Goal: Register for event/course

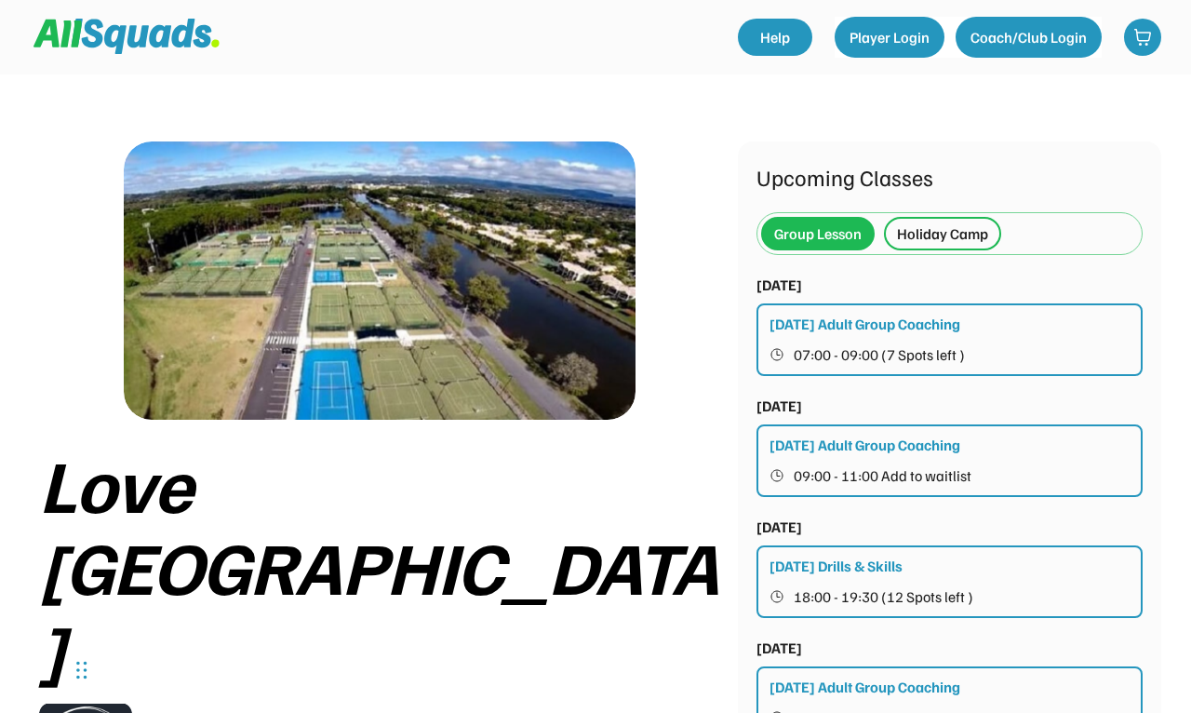
click at [942, 227] on div "Holiday Camp" at bounding box center [942, 233] width 91 height 22
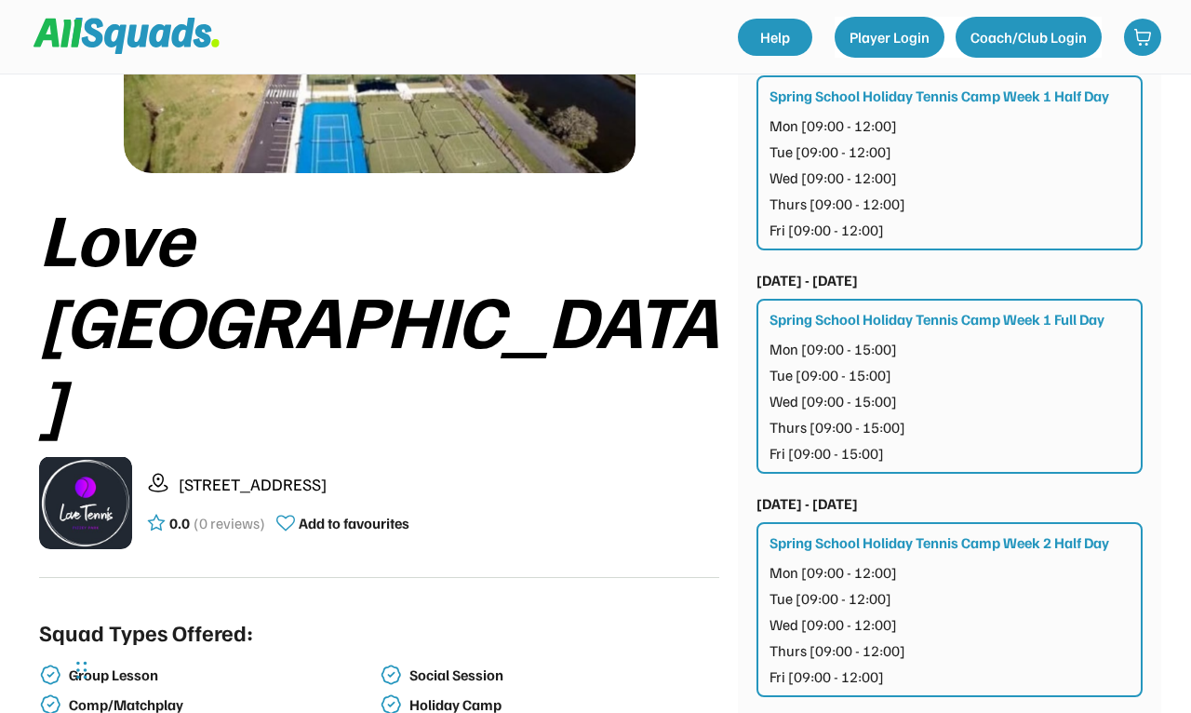
scroll to position [191, 0]
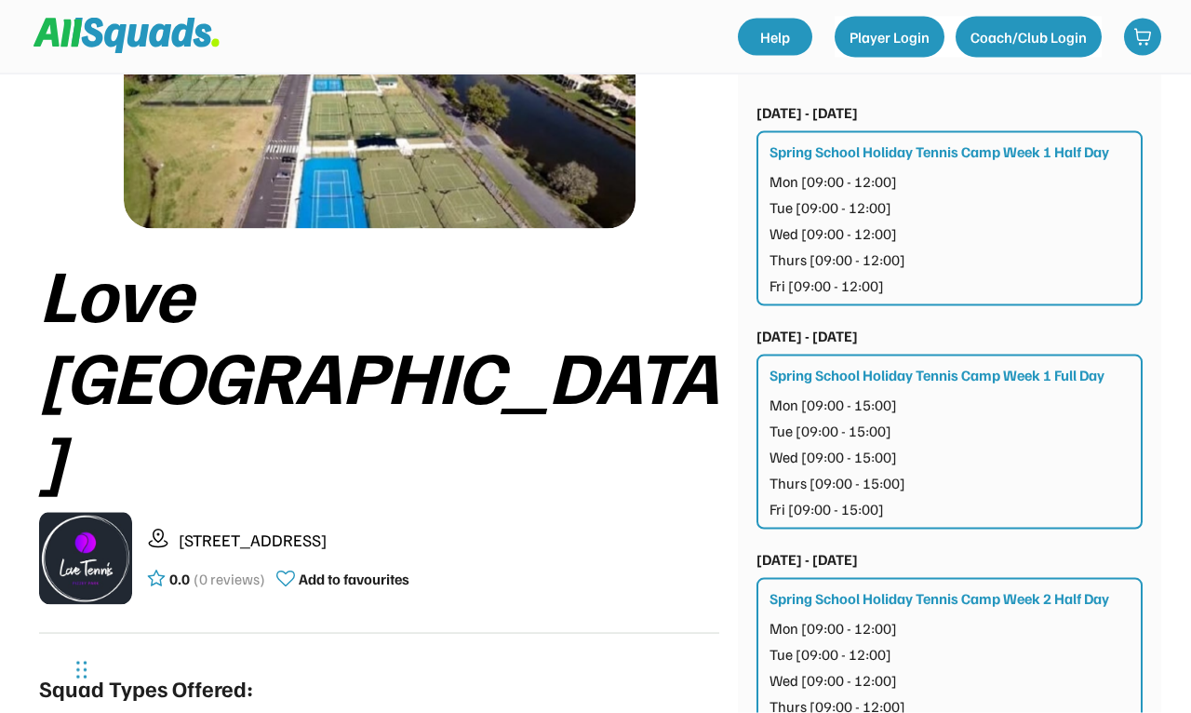
click at [1083, 357] on div "Spring School Holiday Tennis Camp Week 1 Full Day Mon [09:00 - 15:00] Tue [09:0…" at bounding box center [950, 442] width 386 height 175
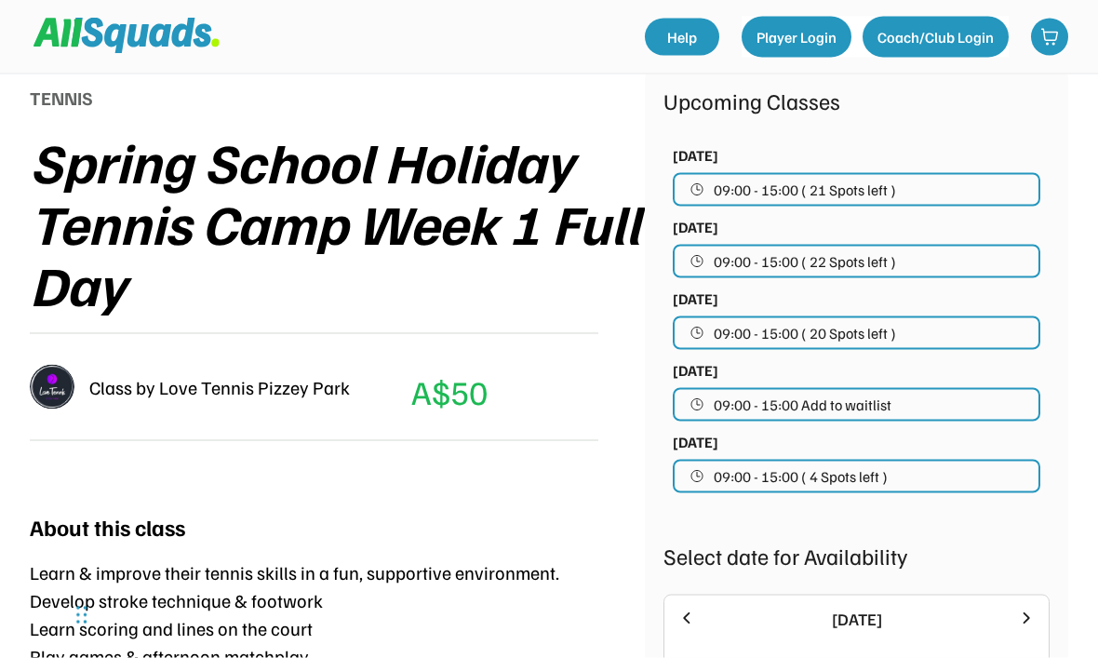
scroll to position [230, 0]
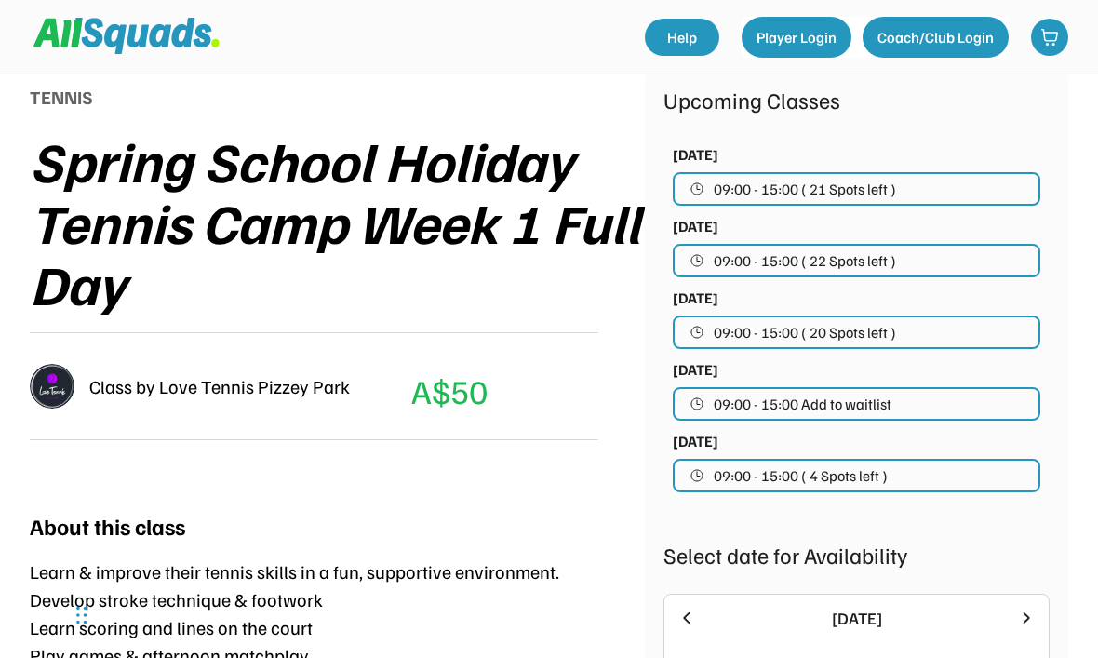
click at [1019, 612] on icon at bounding box center [1026, 618] width 20 height 20
click at [1034, 611] on icon at bounding box center [1026, 618] width 20 height 20
click at [695, 614] on icon at bounding box center [687, 618] width 20 height 20
click at [688, 624] on icon at bounding box center [687, 618] width 20 height 20
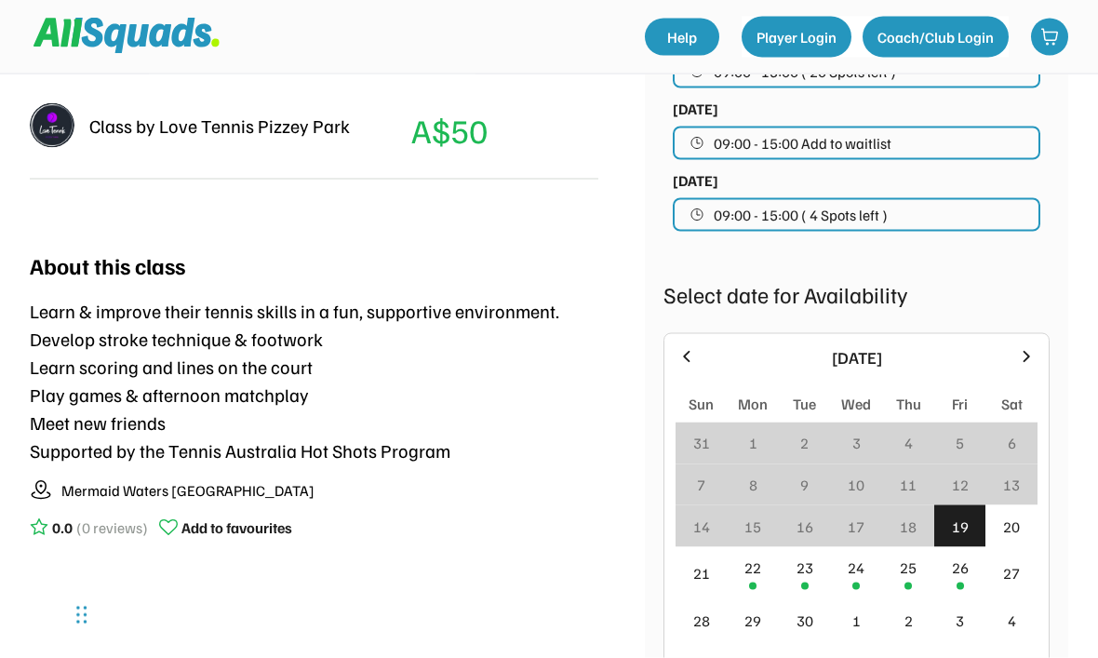
click at [976, 575] on div "26" at bounding box center [960, 573] width 52 height 53
click at [1019, 561] on div "27" at bounding box center [1011, 572] width 17 height 22
click at [755, 624] on div "29" at bounding box center [753, 620] width 17 height 22
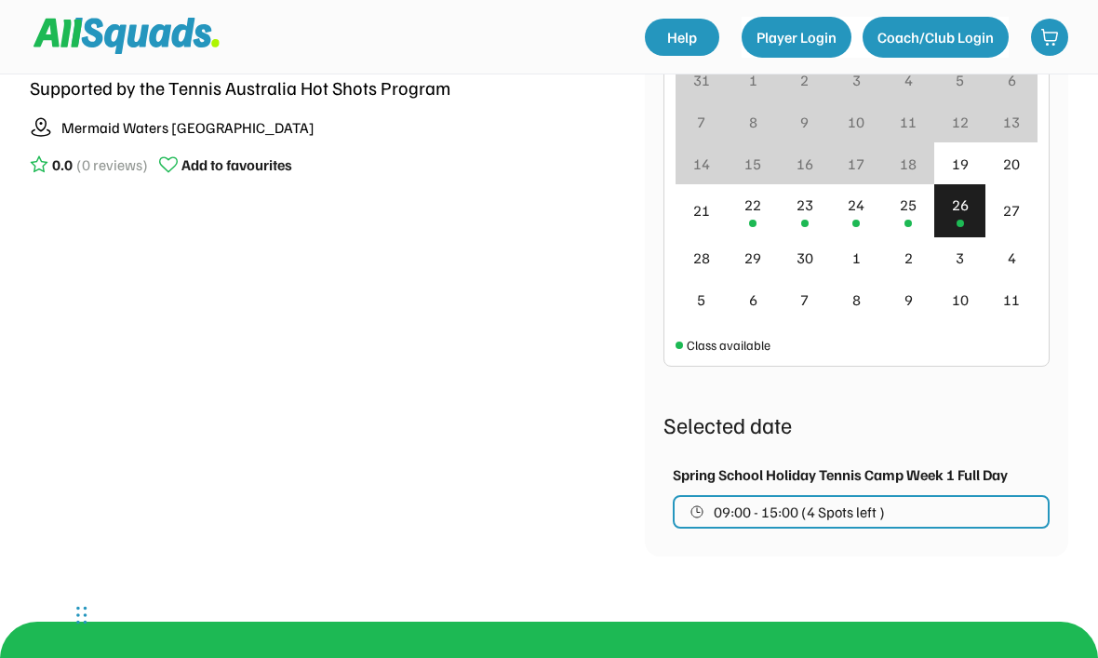
scroll to position [850, 0]
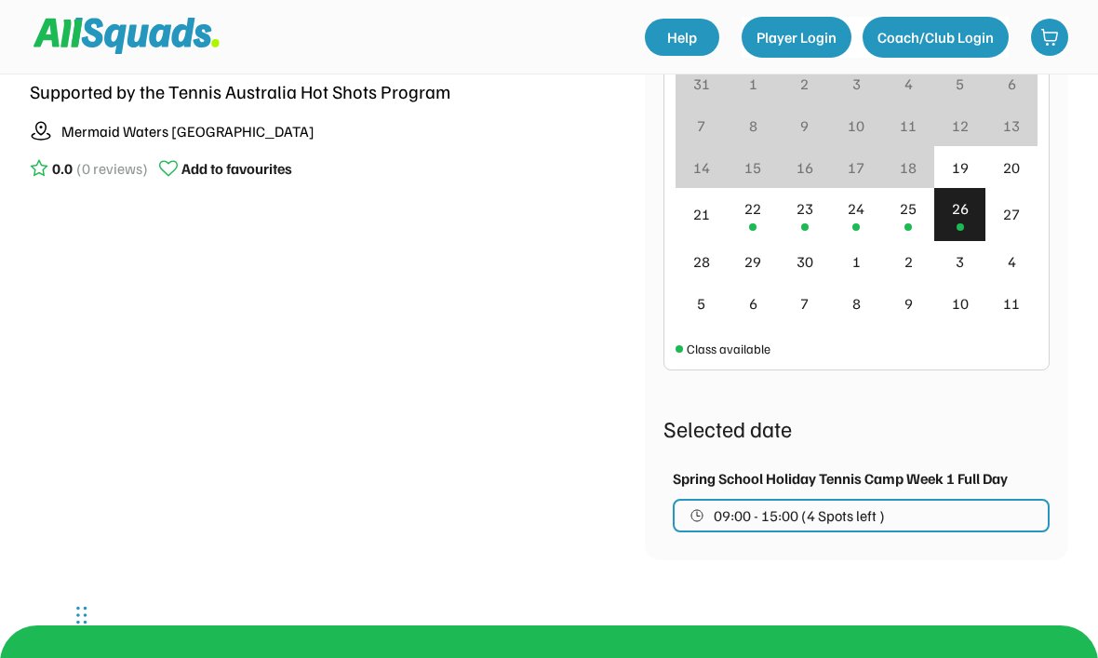
click at [989, 512] on button "09:00 - 15:00 (4 Spots left )" at bounding box center [861, 516] width 377 height 34
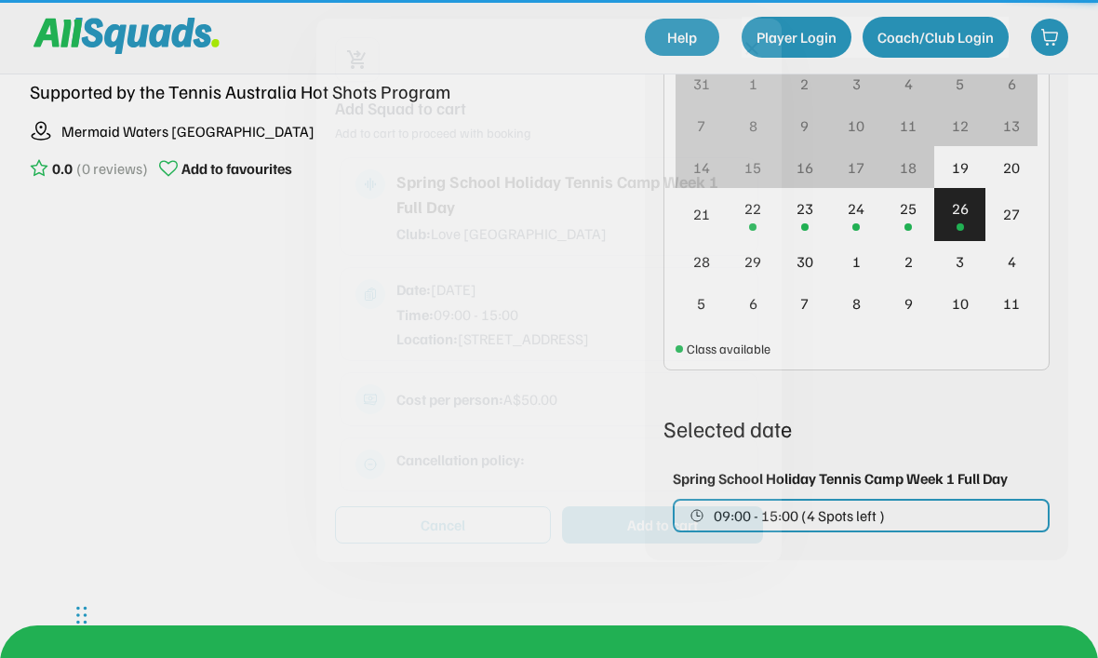
click at [994, 517] on div at bounding box center [549, 329] width 1098 height 658
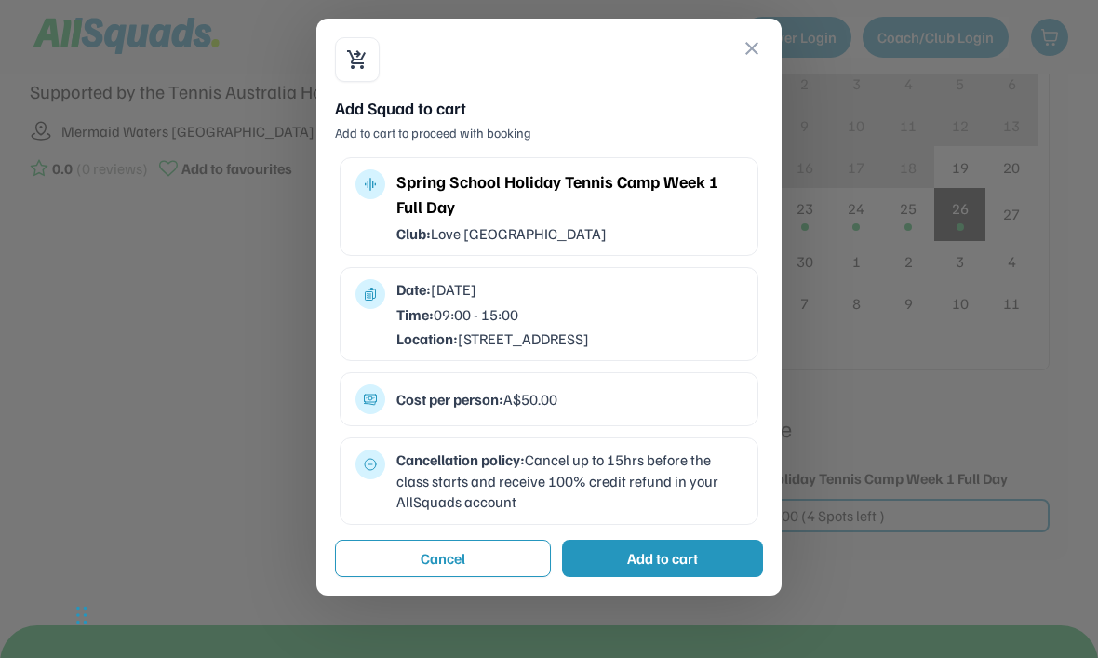
click at [762, 47] on button "close" at bounding box center [752, 48] width 22 height 22
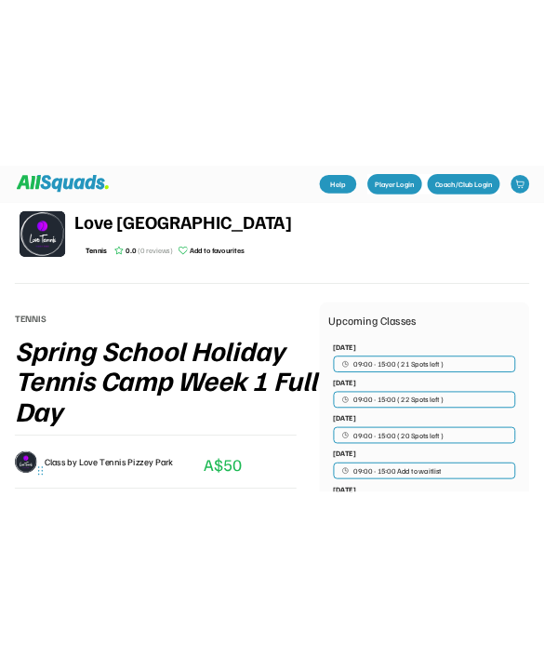
scroll to position [0, 0]
